Goal: Task Accomplishment & Management: Complete application form

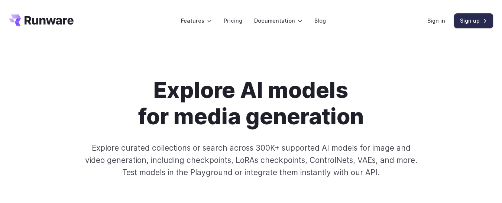
click at [468, 22] on link "Sign up" at bounding box center [473, 20] width 39 height 14
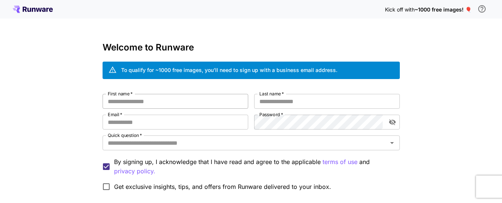
click at [154, 104] on input "First name   *" at bounding box center [176, 101] width 146 height 15
type input "*"
type input "*****"
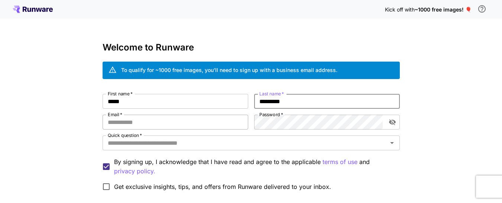
type input "*********"
click at [142, 125] on input "Email   *" at bounding box center [176, 122] width 146 height 15
type input "**********"
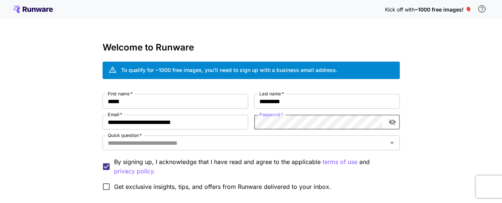
click at [394, 123] on icon "toggle password visibility" at bounding box center [392, 123] width 7 height 6
click at [394, 123] on icon "toggle password visibility" at bounding box center [392, 122] width 7 height 5
click at [392, 143] on icon "Open" at bounding box center [392, 143] width 4 height 2
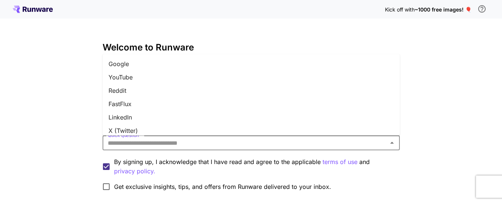
click at [211, 115] on li "LinkedIn" at bounding box center [251, 117] width 297 height 13
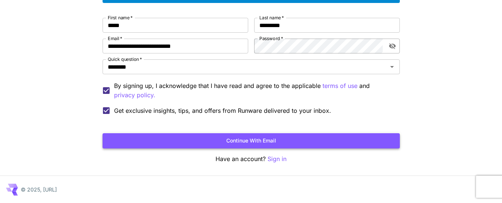
scroll to position [77, 0]
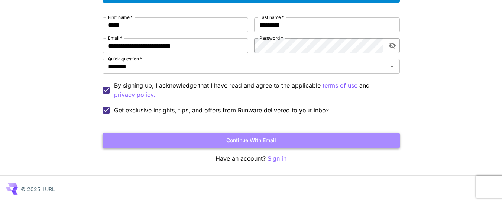
click at [240, 139] on button "Continue with email" at bounding box center [251, 140] width 297 height 15
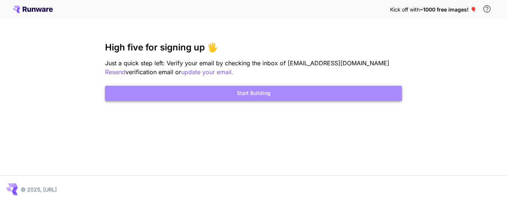
click at [245, 96] on button "Start Building" at bounding box center [253, 93] width 297 height 15
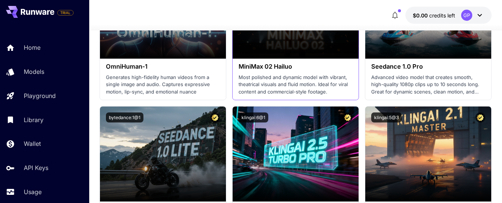
scroll to position [334, 0]
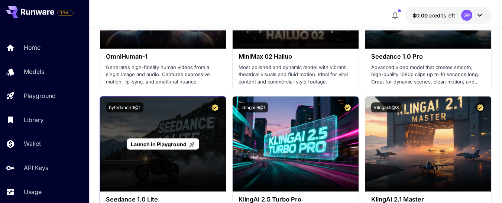
click at [168, 143] on span "Launch in Playground" at bounding box center [159, 144] width 56 height 6
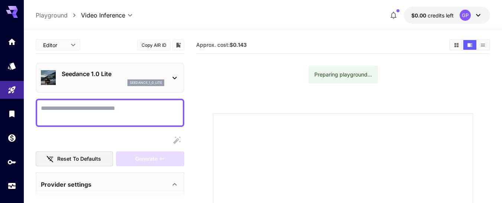
click at [99, 110] on textarea "Camera fixed" at bounding box center [110, 113] width 138 height 18
